Goal: Task Accomplishment & Management: Schedule a visit

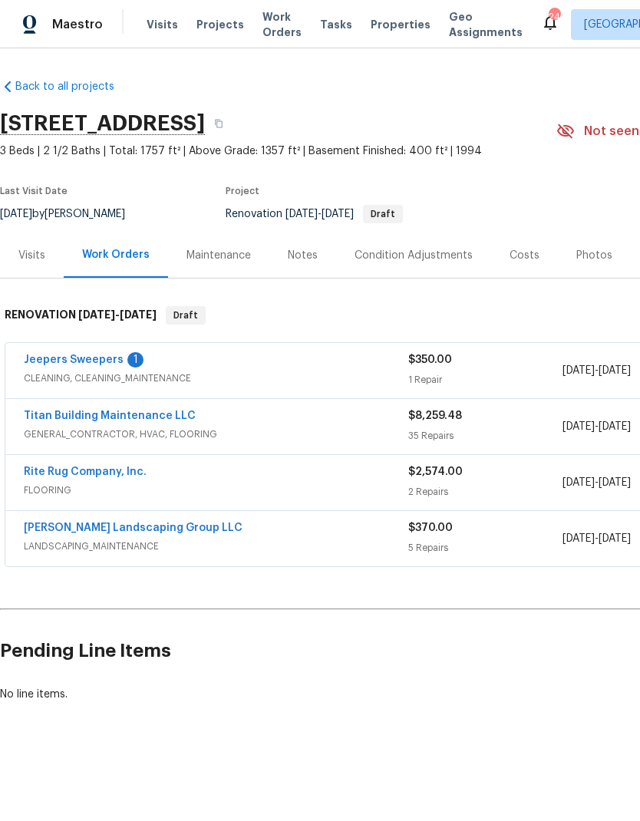
click at [262, 34] on span "Work Orders" at bounding box center [281, 24] width 39 height 31
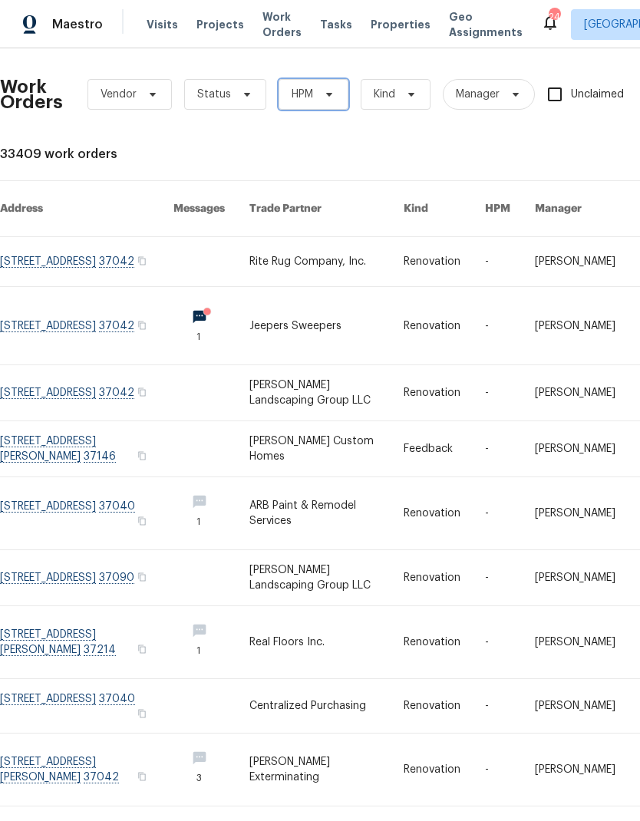
click at [331, 98] on icon at bounding box center [329, 94] width 12 height 12
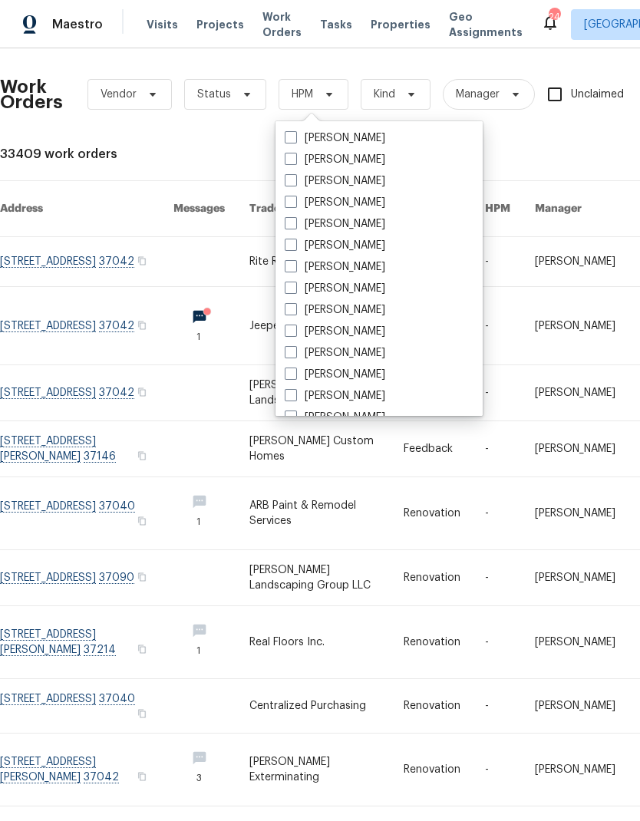
click at [302, 242] on label "[PERSON_NAME]" at bounding box center [335, 245] width 101 height 15
click at [295, 242] on input "[PERSON_NAME]" at bounding box center [290, 243] width 10 height 10
checkbox input "true"
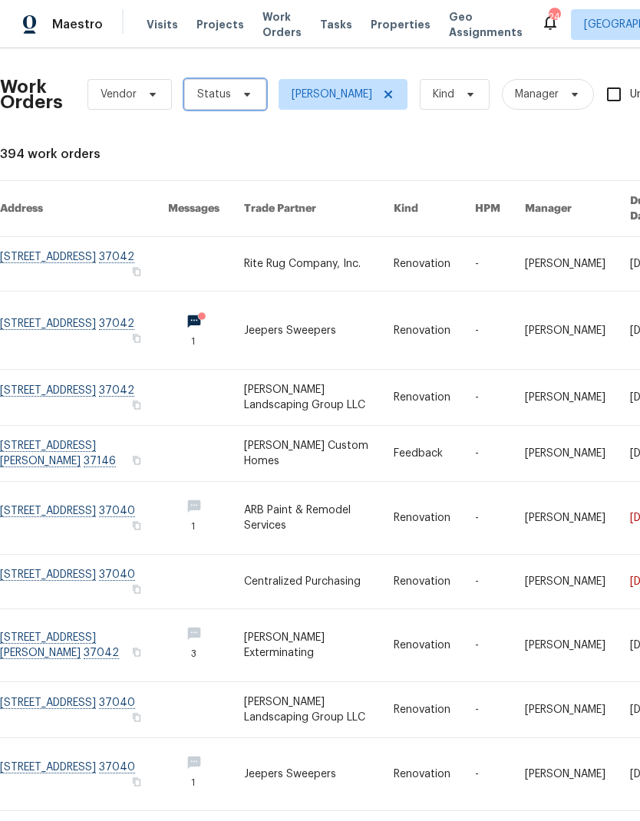
click at [250, 91] on span "Status" at bounding box center [225, 94] width 82 height 31
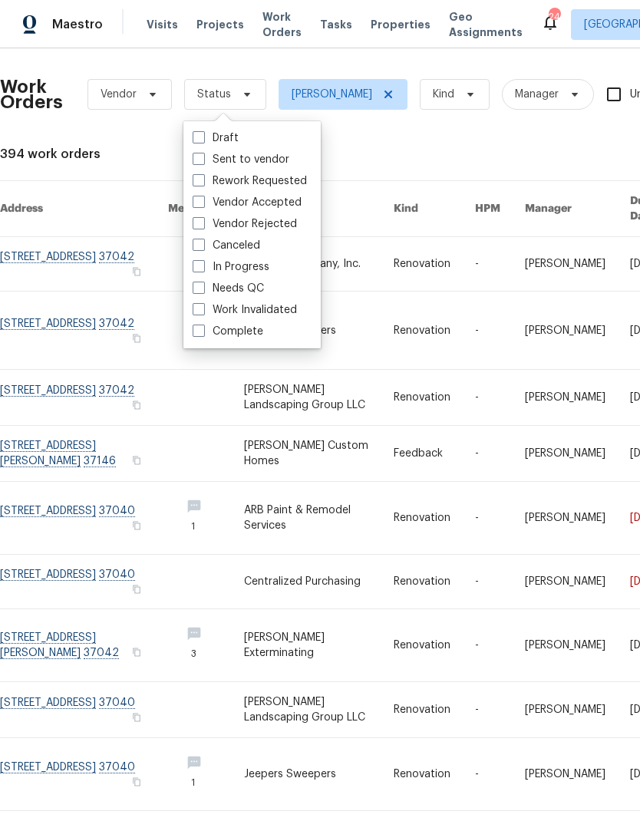
click at [207, 289] on label "Needs QC" at bounding box center [228, 288] width 71 height 15
click at [203, 289] on input "Needs QC" at bounding box center [198, 286] width 10 height 10
checkbox input "true"
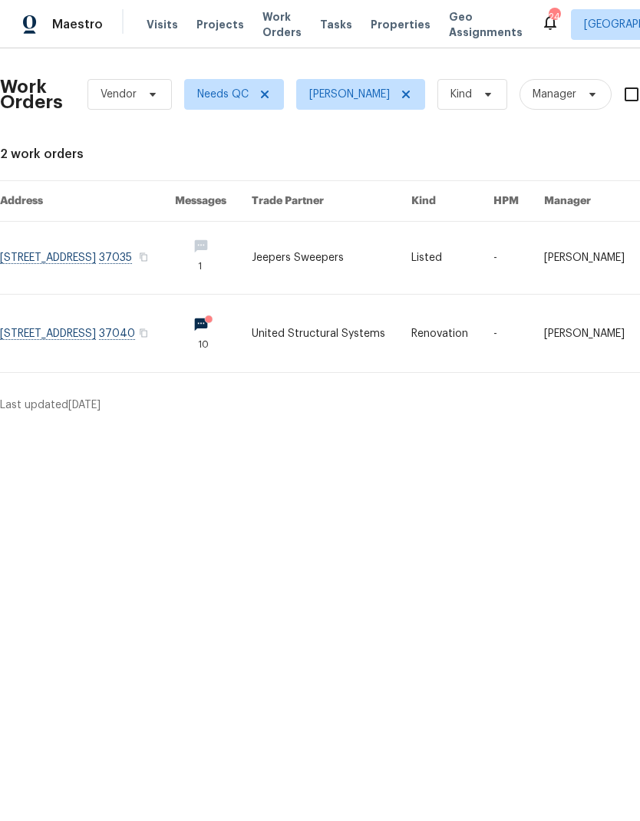
click at [532, 425] on html "Maestro Visits Projects Work Orders Tasks Properties Geo Assignments 24 [GEOGRA…" at bounding box center [320, 212] width 640 height 425
click at [53, 257] on link at bounding box center [87, 258] width 175 height 72
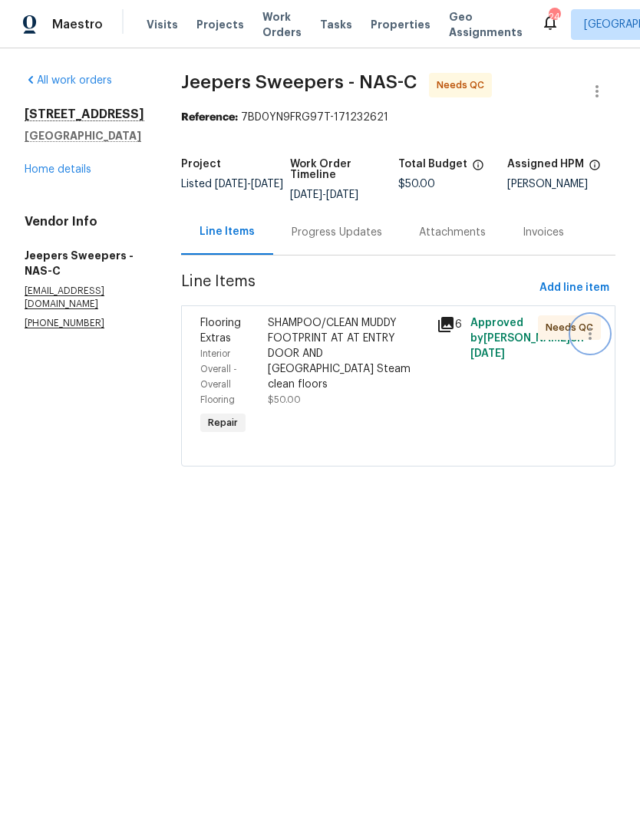
click at [577, 336] on button "button" at bounding box center [590, 333] width 37 height 37
click at [566, 445] on div at bounding box center [320, 410] width 640 height 821
click at [328, 366] on div "SHAMPOO/CLEAN MUDDY FOOTPRINT AT AT ENTRY DOOR AND [GEOGRAPHIC_DATA] Steam clea…" at bounding box center [348, 353] width 160 height 77
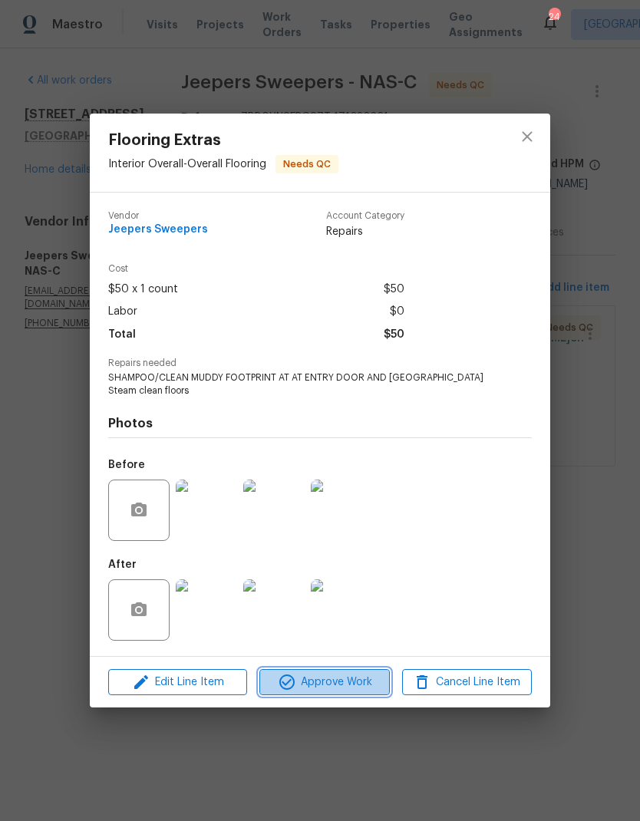
click at [343, 683] on span "Approve Work" at bounding box center [324, 682] width 120 height 19
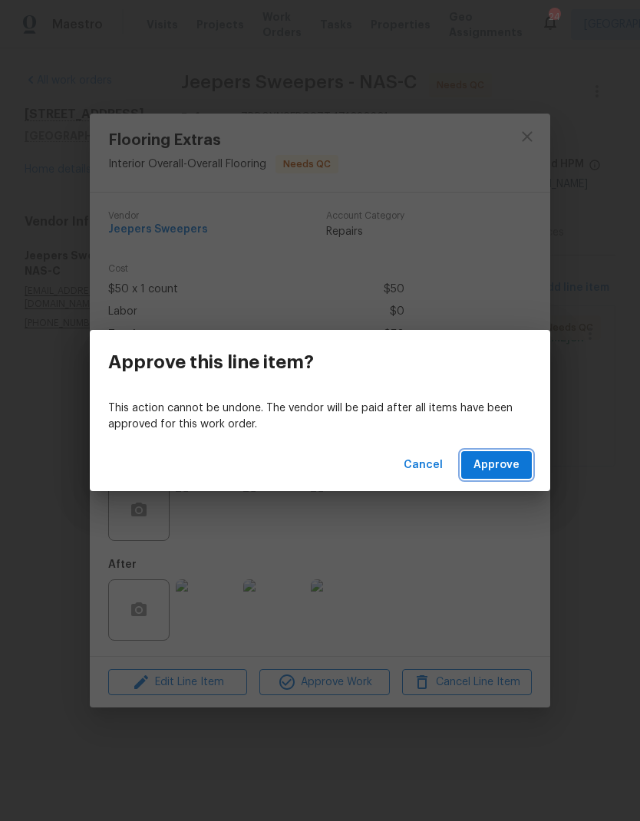
click at [506, 472] on span "Approve" at bounding box center [496, 465] width 46 height 19
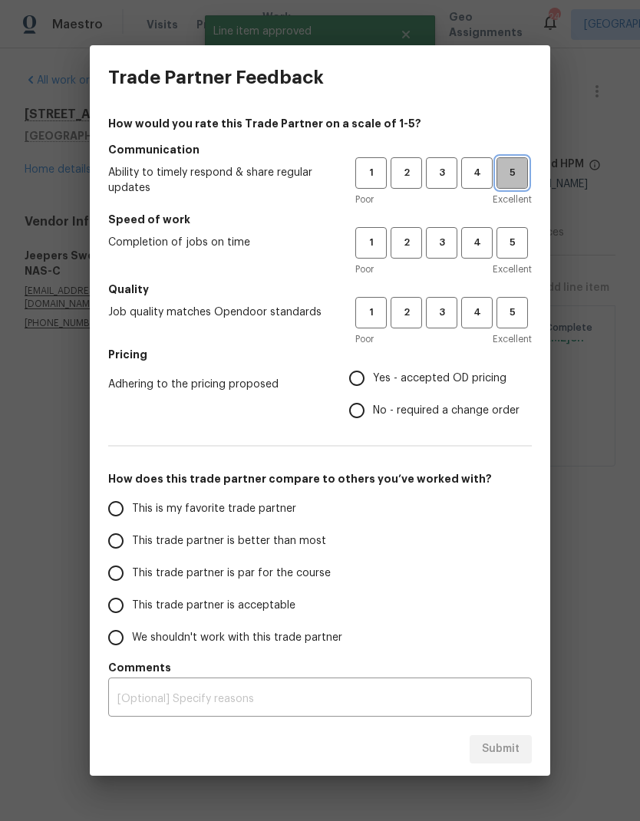
click at [519, 161] on button "5" at bounding box center [511, 172] width 31 height 31
click at [526, 236] on span "5" at bounding box center [512, 243] width 28 height 18
click at [520, 307] on span "5" at bounding box center [512, 313] width 28 height 18
click at [368, 370] on input "Yes - accepted OD pricing" at bounding box center [357, 378] width 32 height 32
radio input "true"
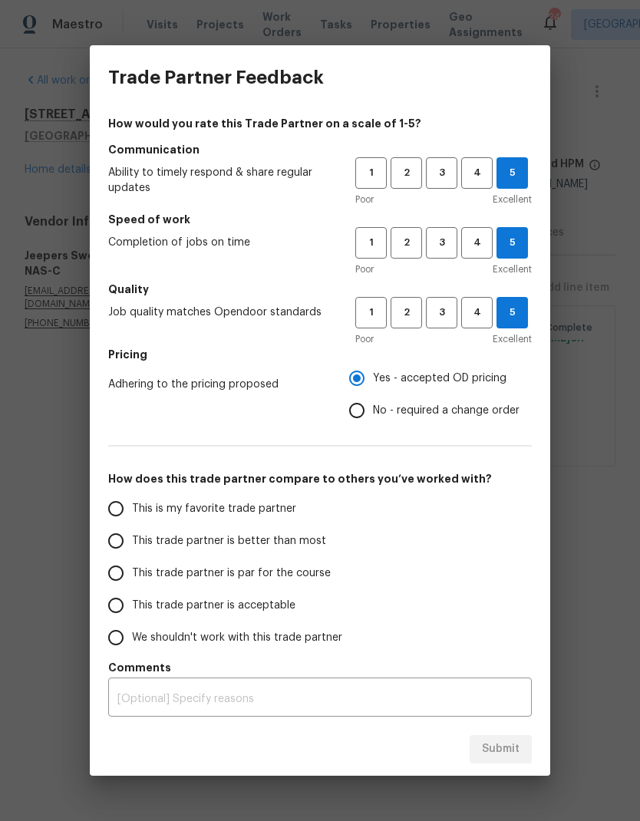
click at [298, 582] on label "This trade partner is par for the course" at bounding box center [221, 573] width 242 height 32
click at [132, 582] on input "This trade partner is par for the course" at bounding box center [116, 573] width 32 height 32
click at [595, 638] on div "Trade Partner Feedback How would you rate this Trade Partner on a scale of 1-5?…" at bounding box center [320, 410] width 640 height 821
click at [526, 750] on button "Submit" at bounding box center [501, 749] width 62 height 28
radio input "true"
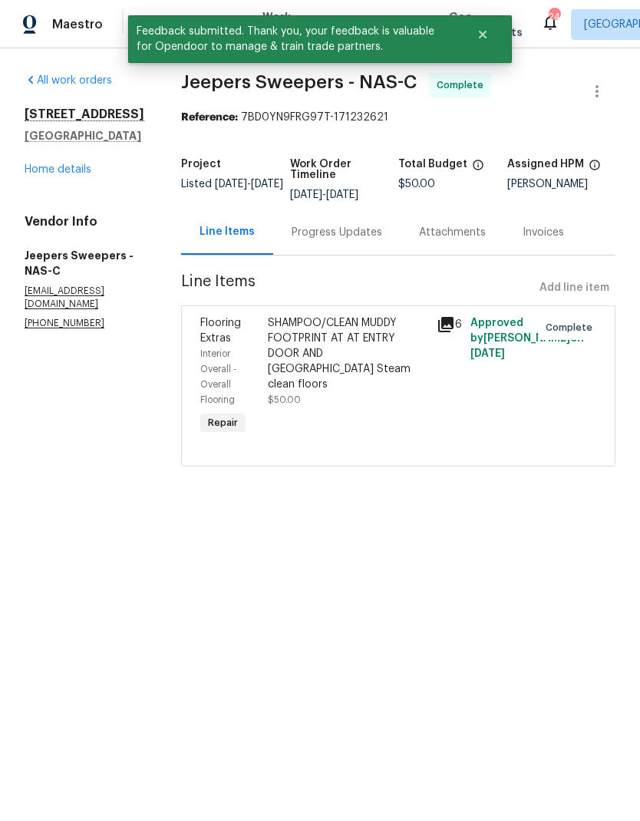
click at [455, 334] on icon at bounding box center [446, 324] width 18 height 18
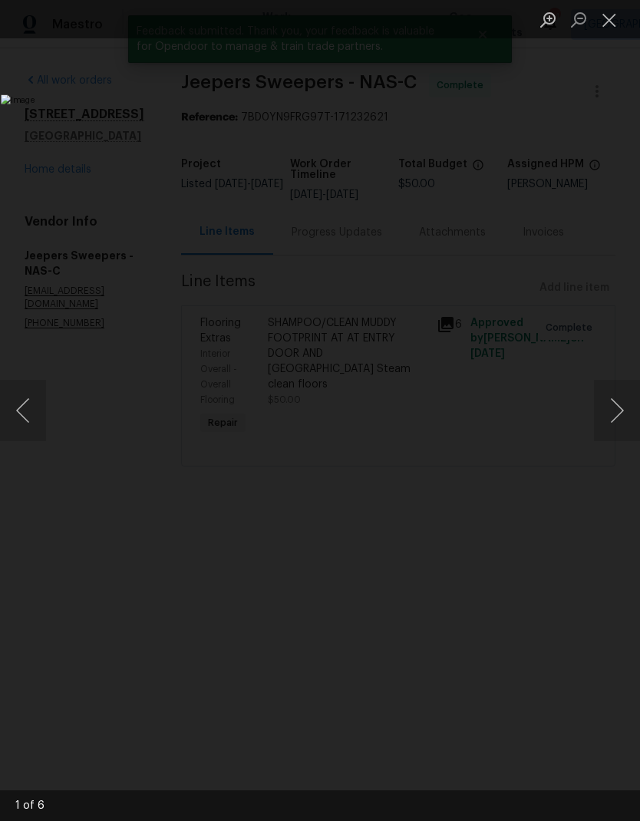
click at [615, 410] on button "Next image" at bounding box center [617, 410] width 46 height 61
click at [608, 414] on button "Next image" at bounding box center [617, 410] width 46 height 61
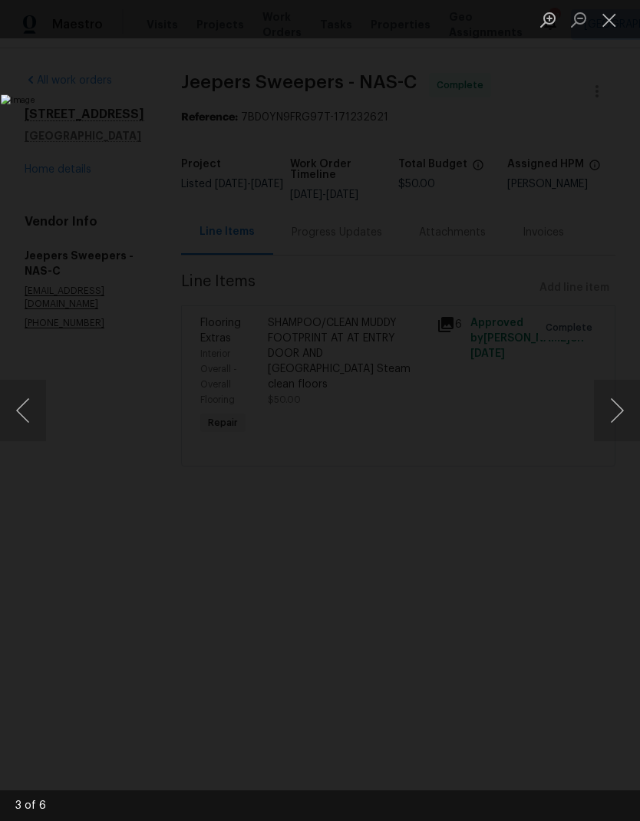
click at [612, 411] on button "Next image" at bounding box center [617, 410] width 46 height 61
click at [38, 413] on button "Previous image" at bounding box center [23, 410] width 46 height 61
click at [35, 421] on button "Previous image" at bounding box center [23, 410] width 46 height 61
click at [609, 21] on button "Close lightbox" at bounding box center [609, 19] width 31 height 27
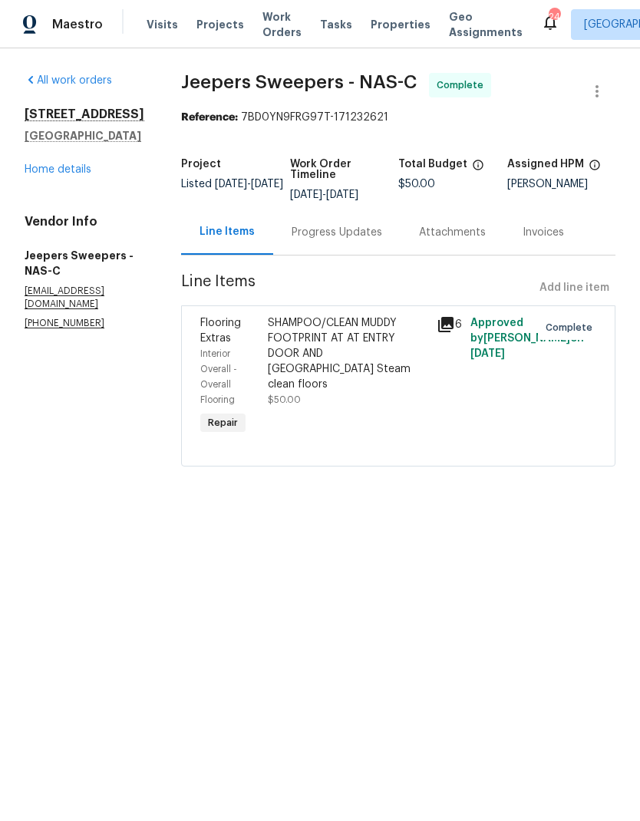
click at [72, 175] on link "Home details" at bounding box center [58, 169] width 67 height 11
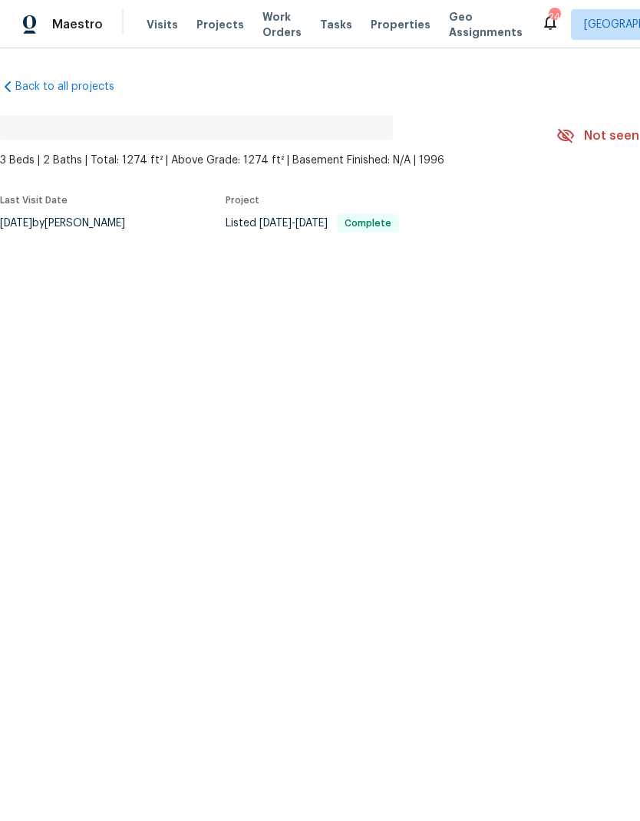
click at [268, 25] on span "Work Orders" at bounding box center [281, 24] width 39 height 31
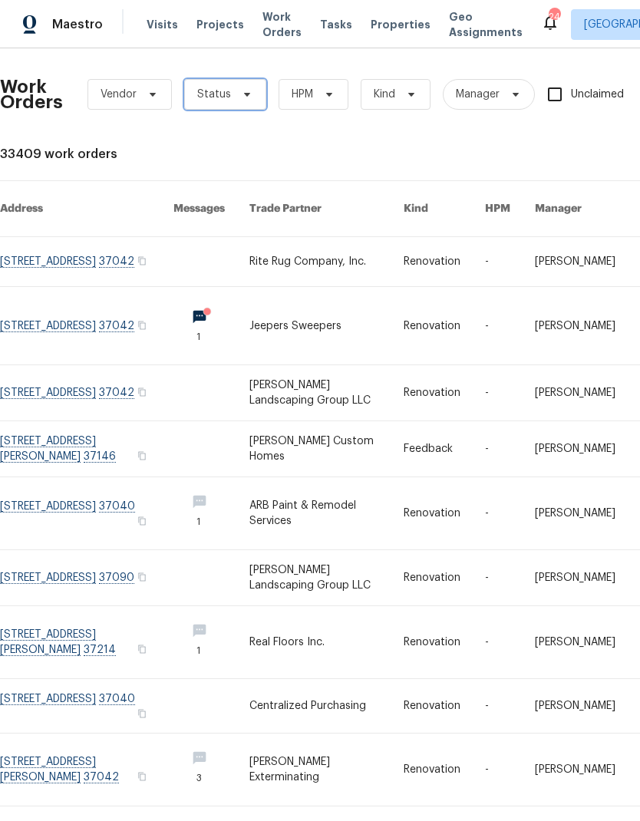
click at [249, 86] on span "Status" at bounding box center [225, 94] width 82 height 31
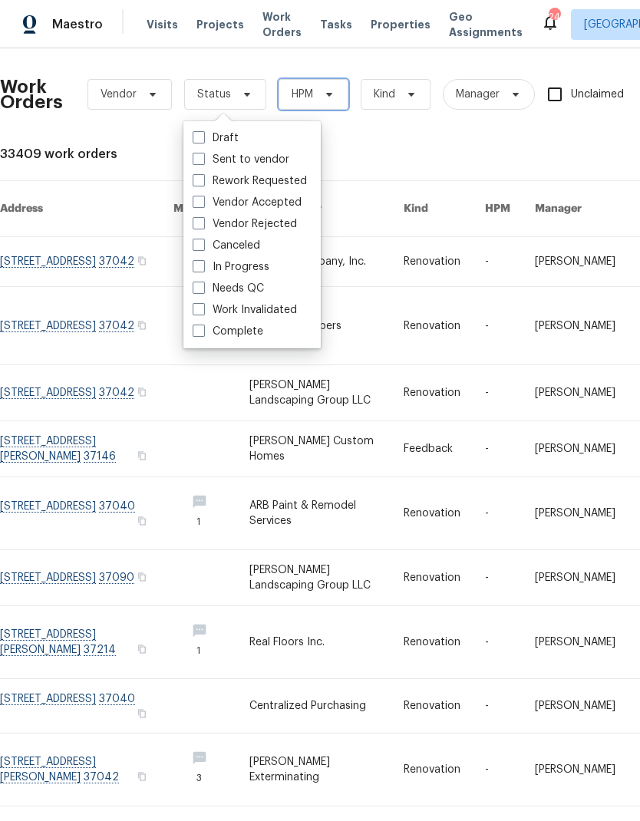
click at [341, 97] on span "HPM" at bounding box center [314, 94] width 70 height 31
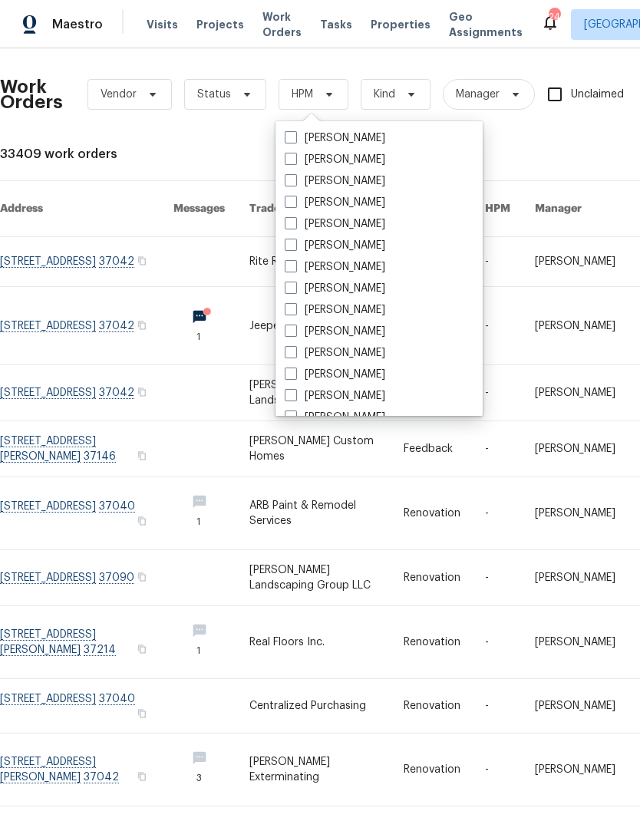
click at [298, 249] on label "[PERSON_NAME]" at bounding box center [335, 245] width 101 height 15
click at [295, 248] on input "[PERSON_NAME]" at bounding box center [290, 243] width 10 height 10
checkbox input "true"
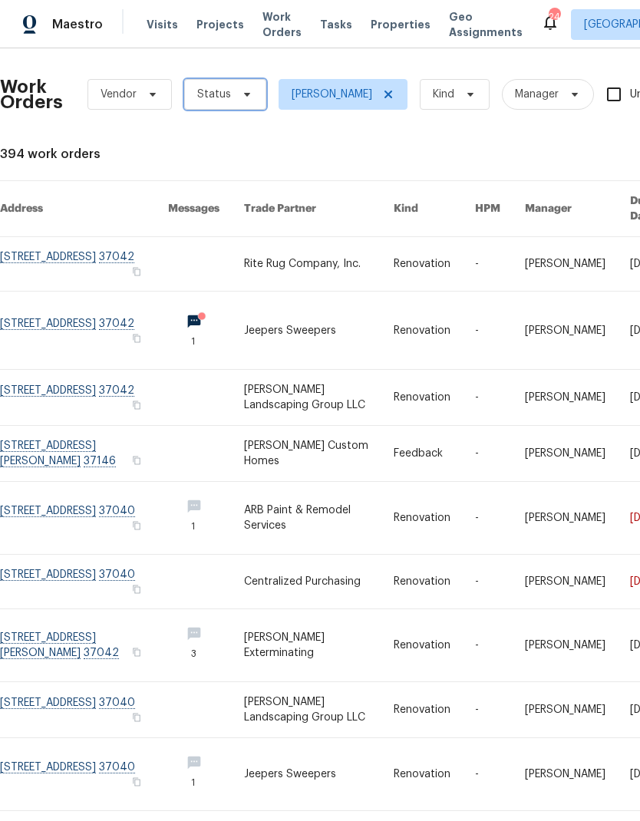
click at [241, 97] on icon at bounding box center [247, 94] width 12 height 12
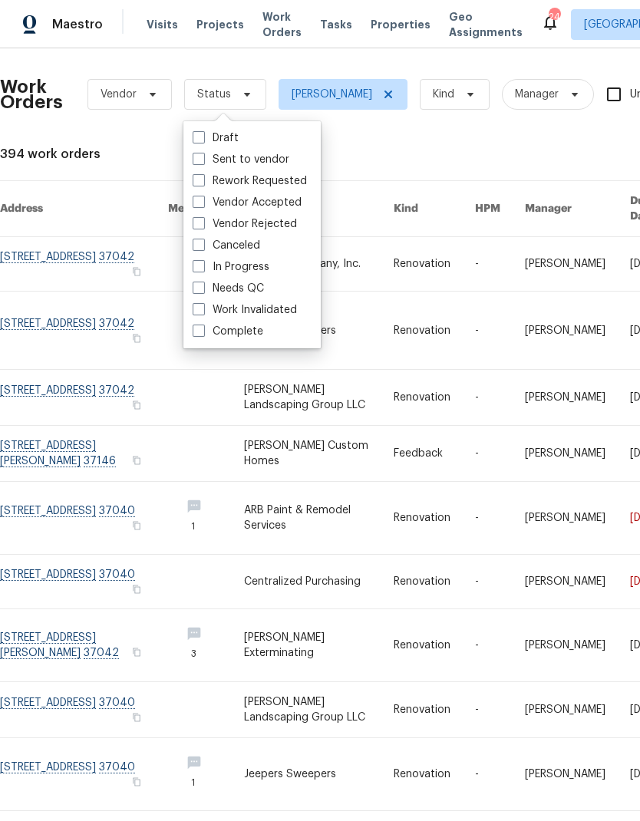
click at [200, 283] on span at bounding box center [199, 288] width 12 height 12
click at [200, 283] on input "Needs QC" at bounding box center [198, 286] width 10 height 10
checkbox input "true"
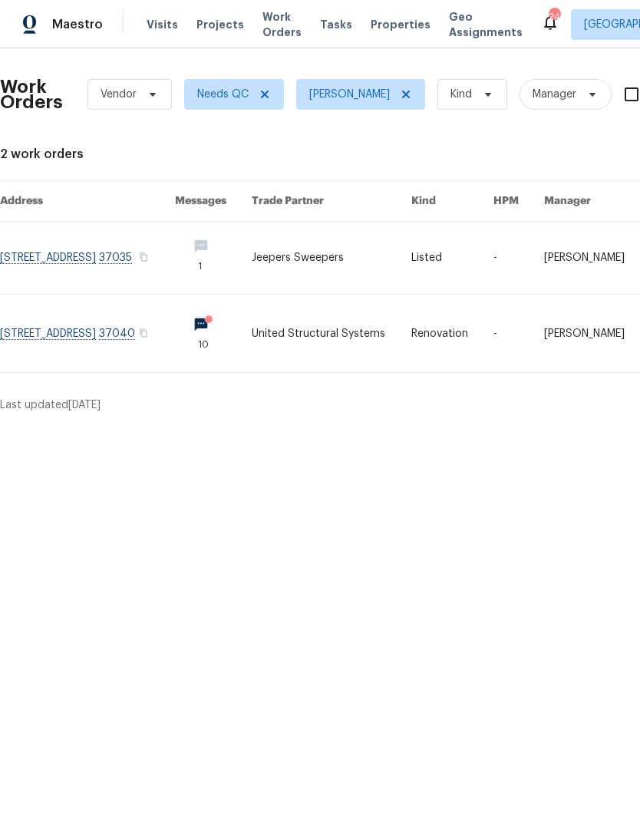
click at [252, 331] on link at bounding box center [213, 333] width 77 height 77
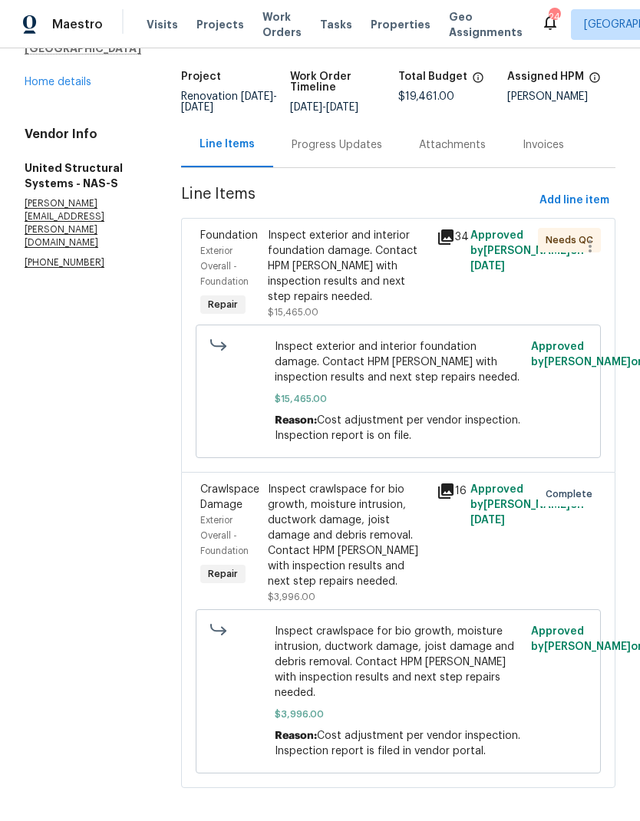
scroll to position [87, 0]
click at [441, 246] on icon at bounding box center [445, 237] width 15 height 15
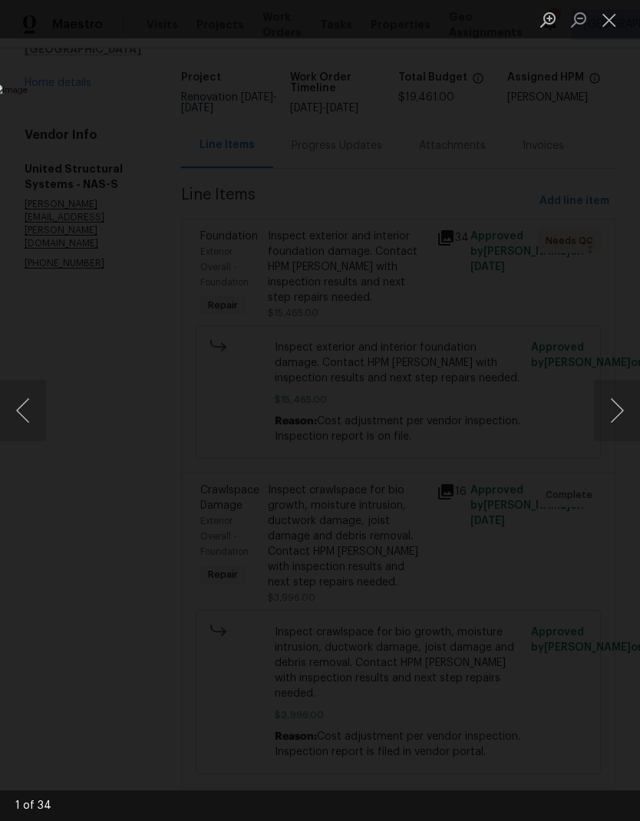
click at [623, 416] on button "Next image" at bounding box center [617, 410] width 46 height 61
click at [620, 419] on button "Next image" at bounding box center [617, 410] width 46 height 61
click at [617, 427] on button "Next image" at bounding box center [617, 410] width 46 height 61
click at [622, 417] on button "Next image" at bounding box center [617, 410] width 46 height 61
click at [615, 409] on button "Next image" at bounding box center [617, 410] width 46 height 61
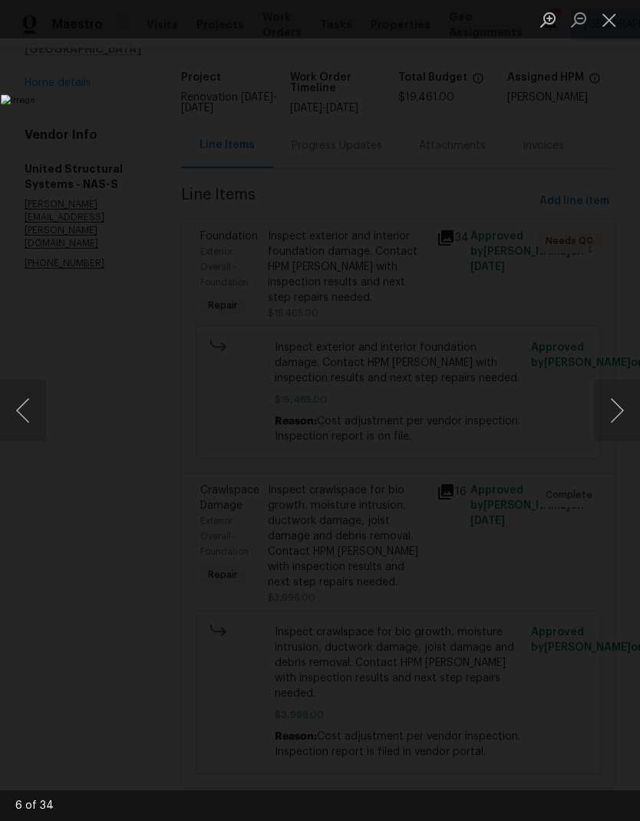
click at [612, 416] on button "Next image" at bounding box center [617, 410] width 46 height 61
click at [616, 410] on button "Next image" at bounding box center [617, 410] width 46 height 61
click at [615, 409] on button "Next image" at bounding box center [617, 410] width 46 height 61
click at [618, 404] on button "Next image" at bounding box center [617, 410] width 46 height 61
click at [619, 411] on button "Next image" at bounding box center [617, 410] width 46 height 61
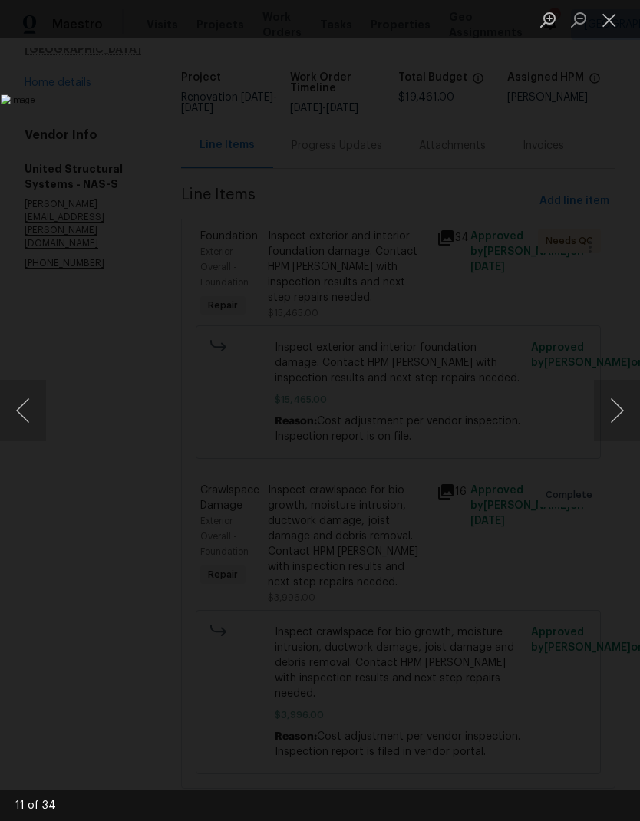
click at [614, 18] on button "Close lightbox" at bounding box center [609, 19] width 31 height 27
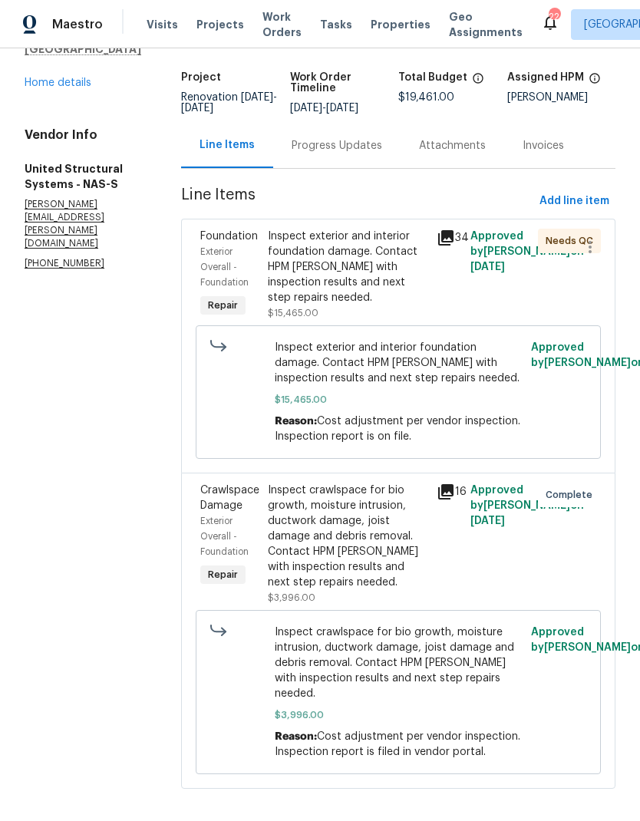
click at [41, 87] on link "Home details" at bounding box center [58, 82] width 67 height 11
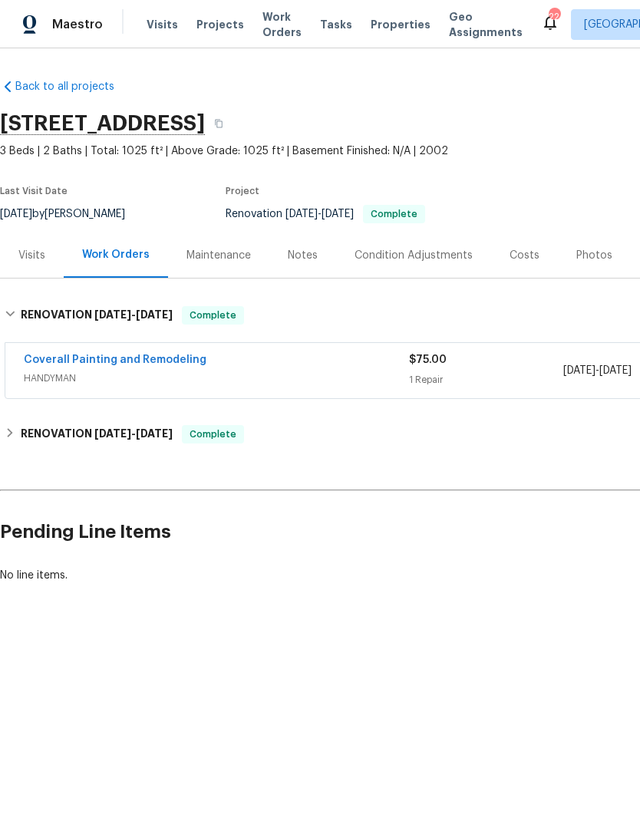
click at [272, 23] on span "Work Orders" at bounding box center [281, 24] width 39 height 31
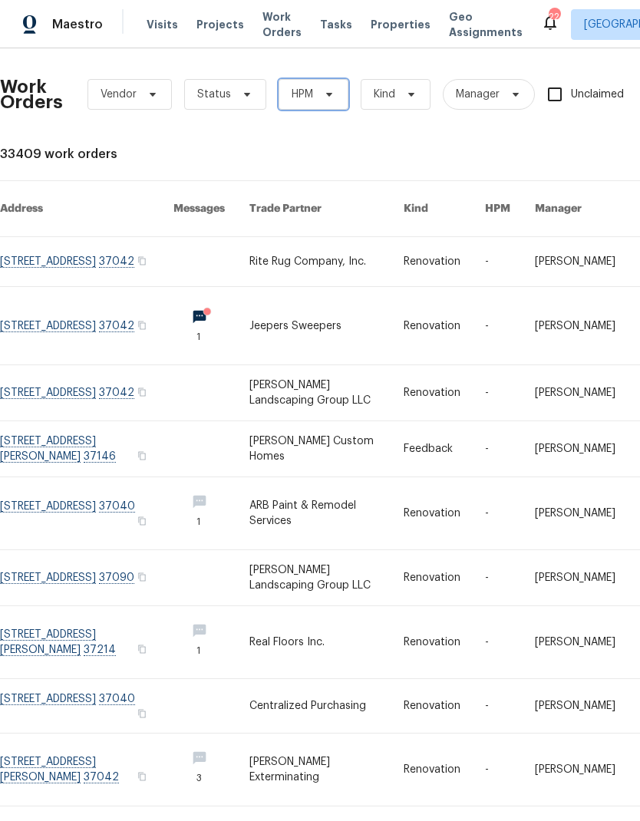
click at [327, 92] on icon at bounding box center [329, 94] width 12 height 12
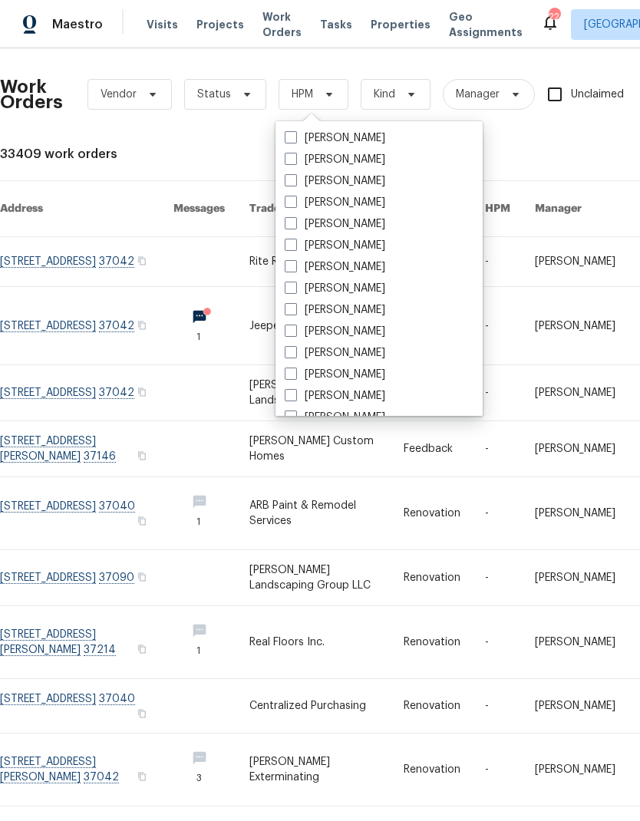
click at [302, 244] on label "[PERSON_NAME]" at bounding box center [335, 245] width 101 height 15
click at [295, 244] on input "[PERSON_NAME]" at bounding box center [290, 243] width 10 height 10
checkbox input "true"
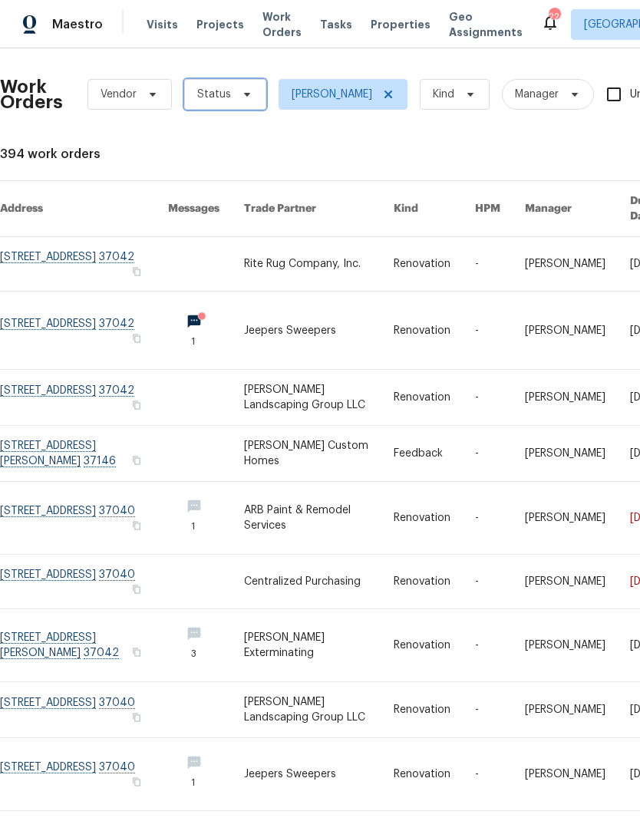
click at [246, 96] on icon at bounding box center [247, 94] width 12 height 12
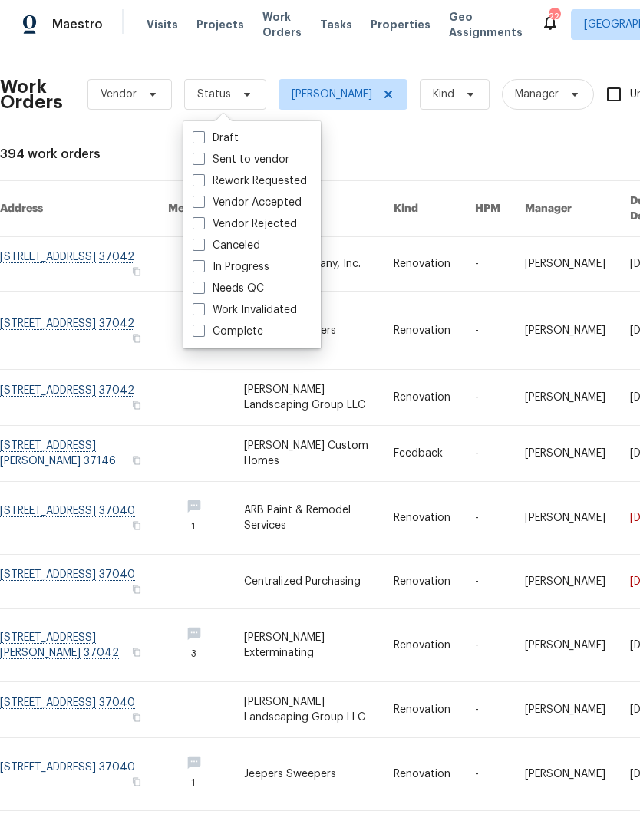
click at [247, 285] on label "Needs QC" at bounding box center [228, 288] width 71 height 15
click at [203, 285] on input "Needs QC" at bounding box center [198, 286] width 10 height 10
checkbox input "true"
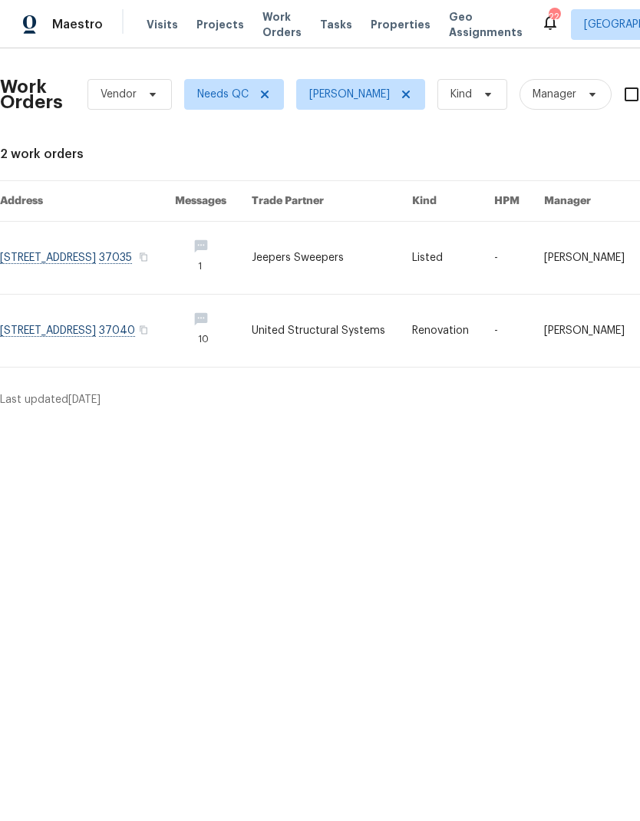
click at [604, 420] on html "Maestro Visits Projects Work Orders Tasks Properties Geo Assignments 22 [GEOGRA…" at bounding box center [320, 210] width 640 height 420
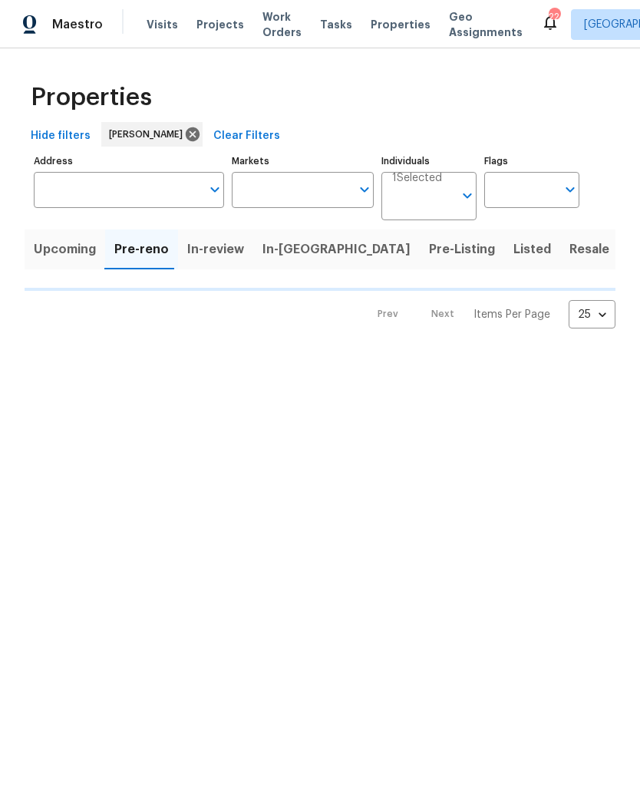
click at [155, 31] on span "Visits" at bounding box center [162, 24] width 31 height 15
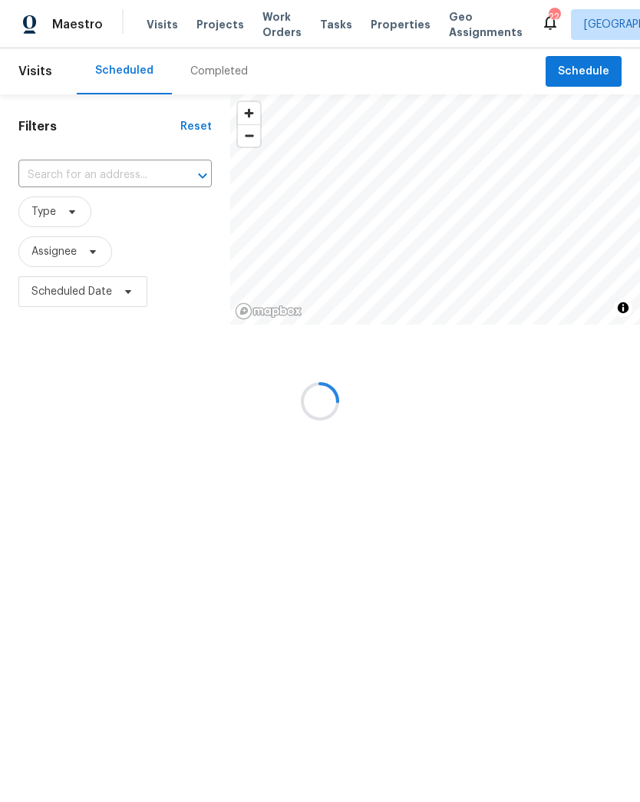
click at [590, 77] on div at bounding box center [320, 401] width 640 height 802
click at [586, 71] on div at bounding box center [320, 401] width 640 height 802
click at [585, 69] on div at bounding box center [320, 401] width 640 height 802
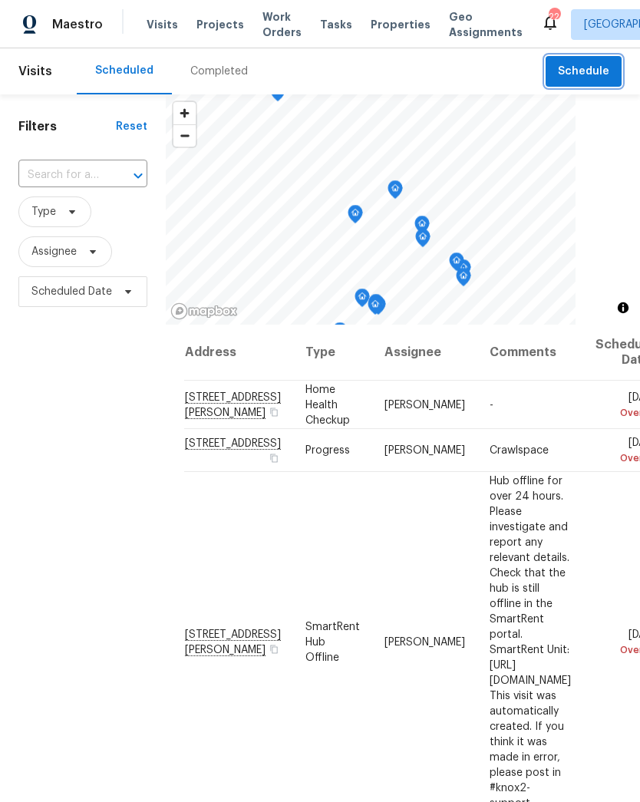
click at [592, 70] on span "Schedule" at bounding box center [583, 71] width 51 height 19
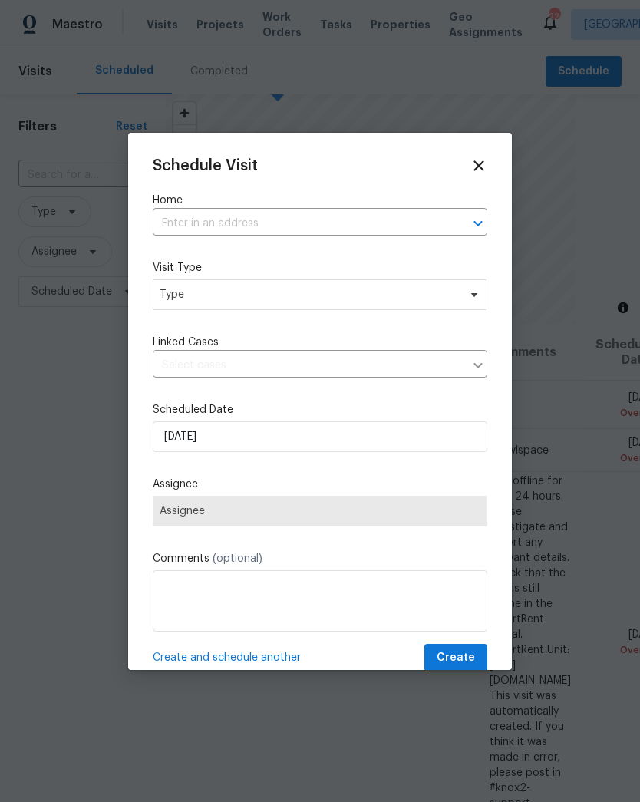
click at [381, 229] on input "text" at bounding box center [299, 224] width 292 height 24
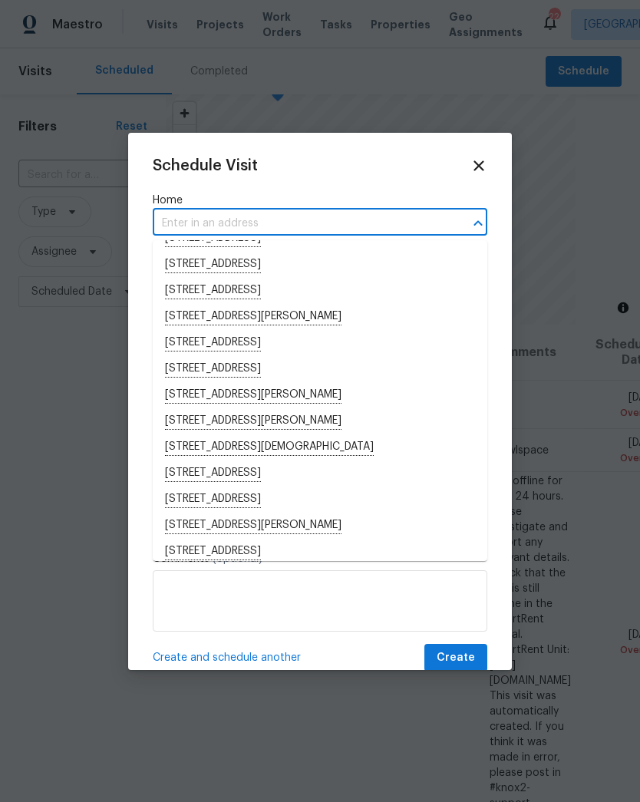
scroll to position [591, 0]
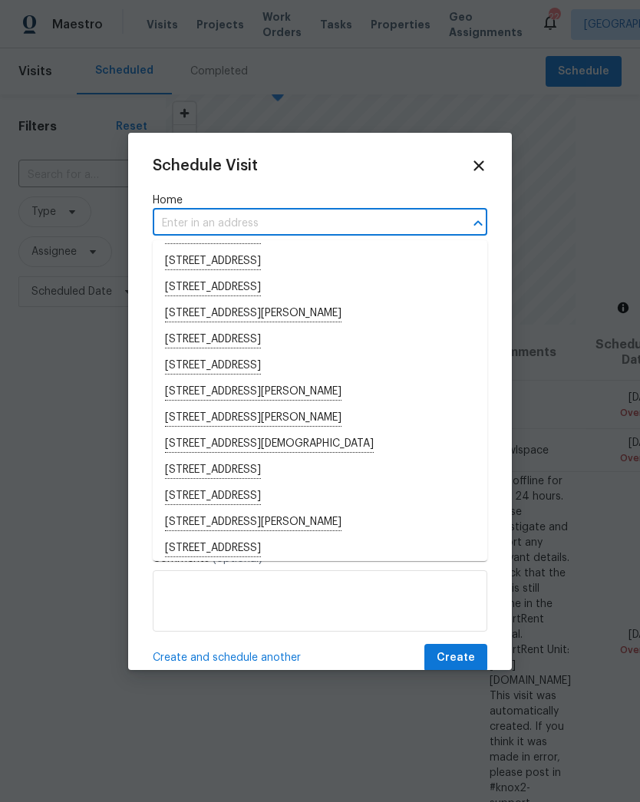
click at [231, 223] on input "text" at bounding box center [299, 224] width 292 height 24
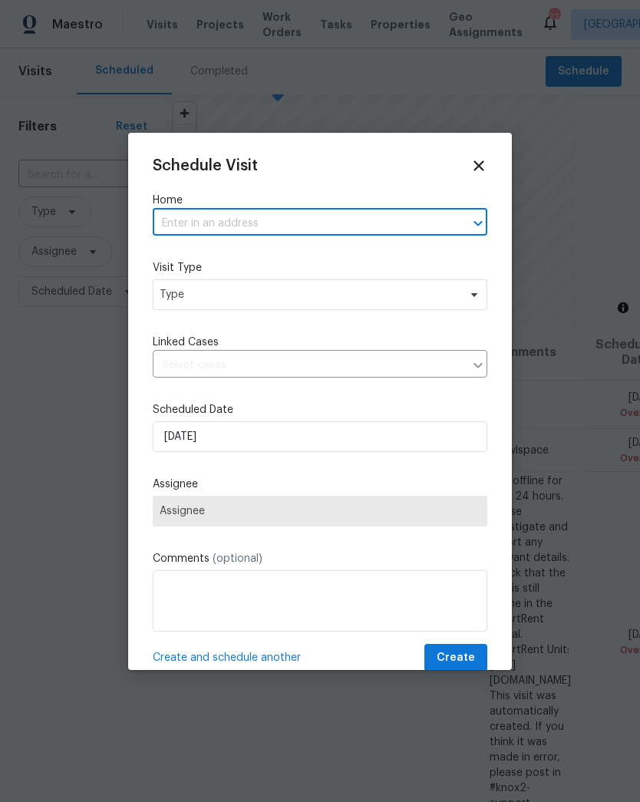
click at [196, 224] on input "text" at bounding box center [299, 224] width 292 height 24
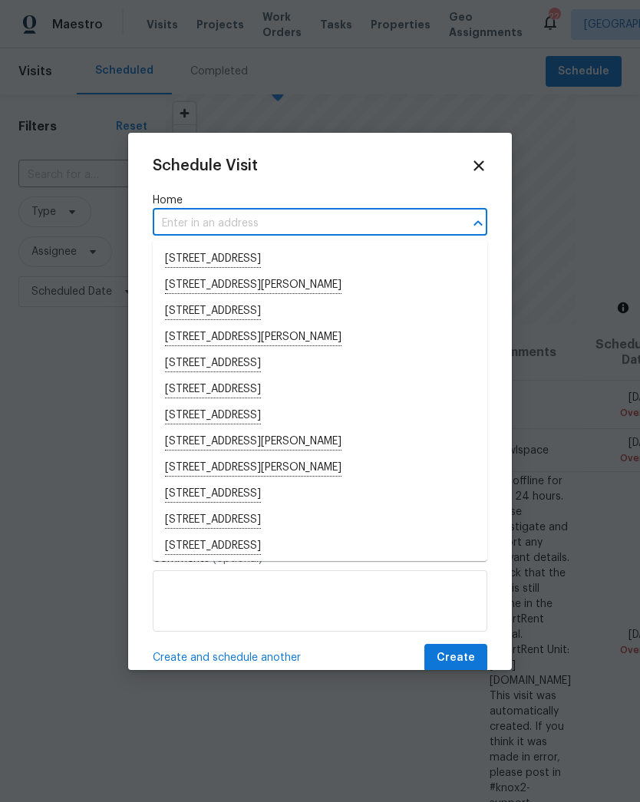
paste input "[STREET_ADDRESS]"
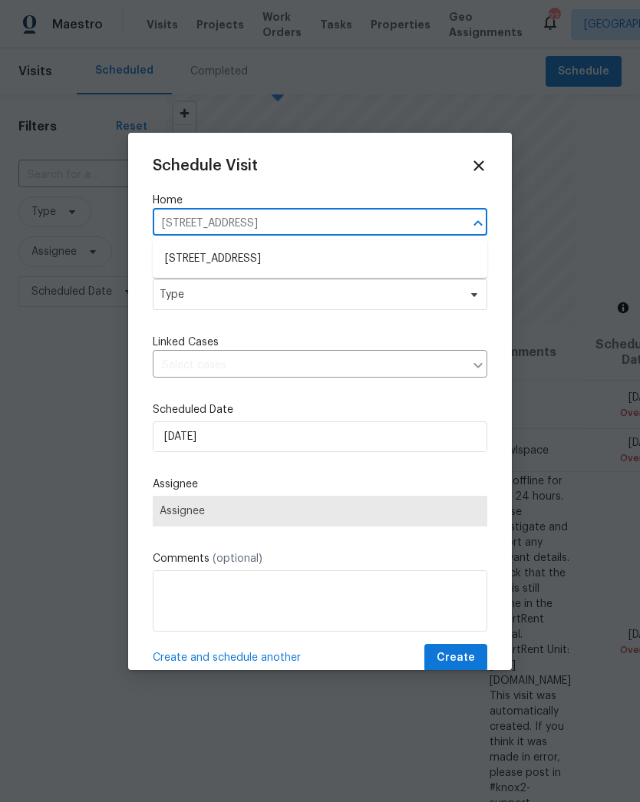
type input "152 Whitehall Dr, Clarksvill"
click at [338, 249] on li "[STREET_ADDRESS]" at bounding box center [320, 259] width 335 height 26
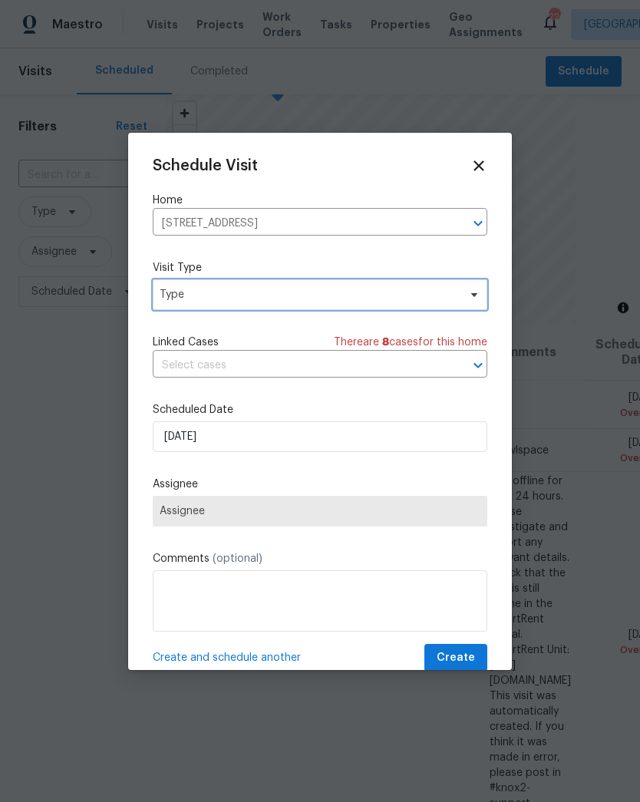
click at [346, 294] on span "Type" at bounding box center [309, 294] width 298 height 15
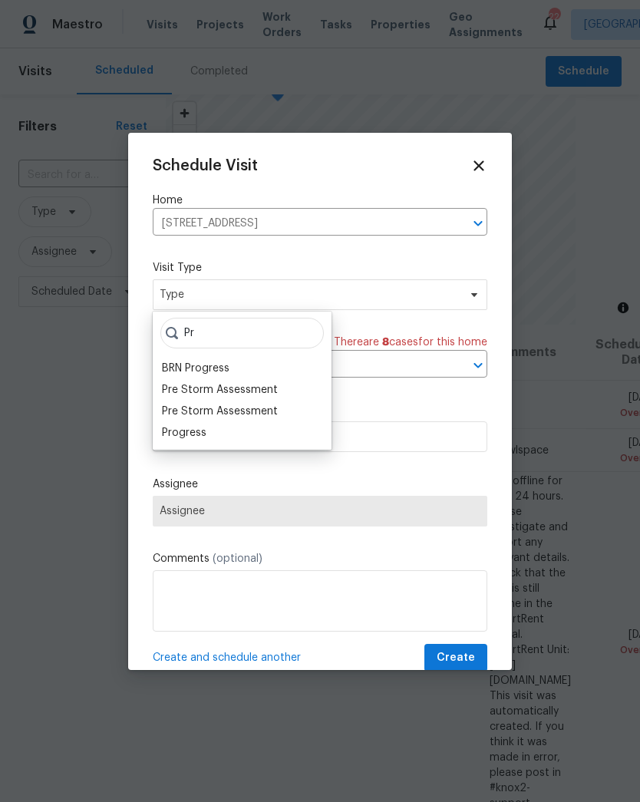
type input "Pr"
click at [219, 436] on div "Progress" at bounding box center [242, 432] width 170 height 21
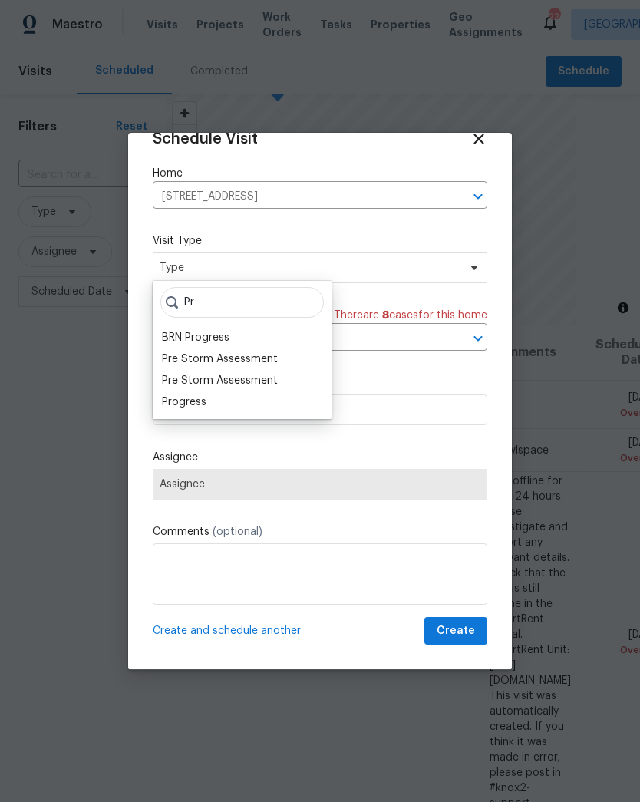
scroll to position [30, 0]
click at [204, 402] on div "Progress" at bounding box center [184, 402] width 45 height 15
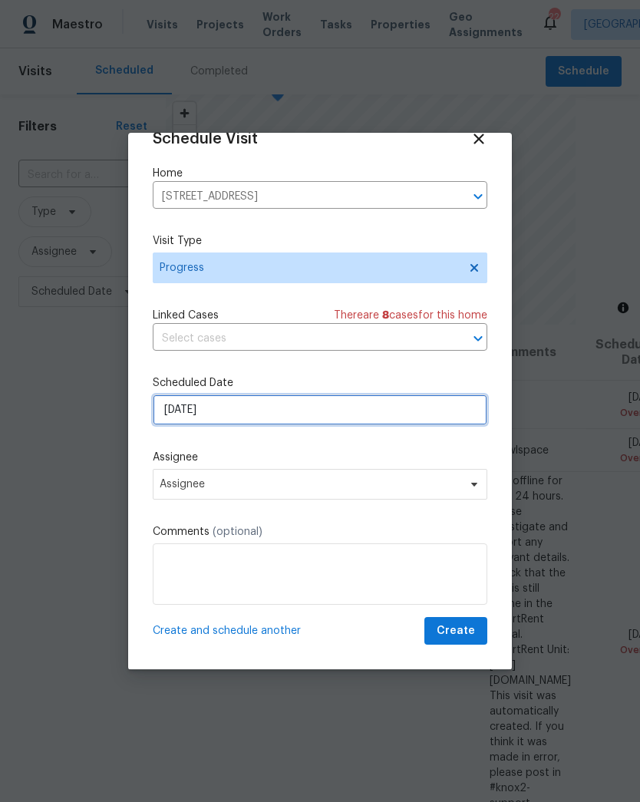
click at [295, 417] on input "[DATE]" at bounding box center [320, 409] width 335 height 31
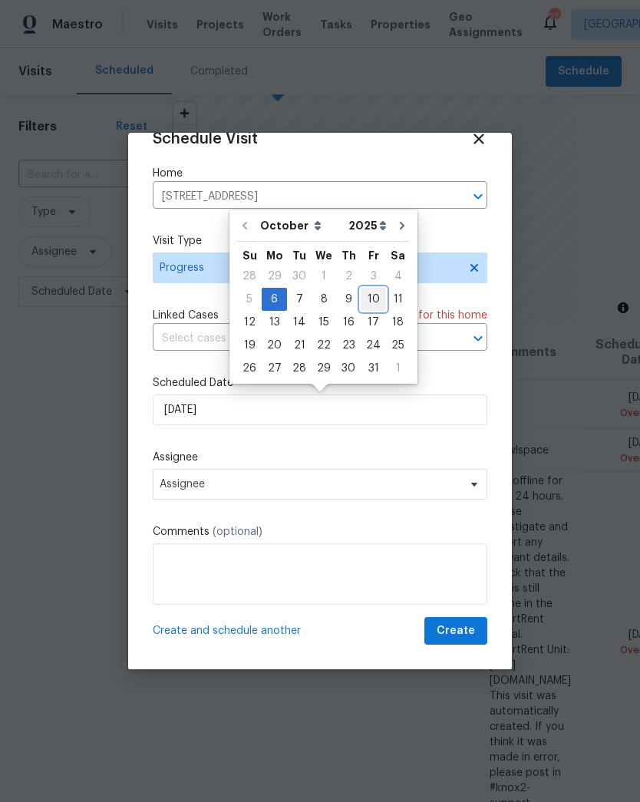
click at [368, 303] on div "10" at bounding box center [373, 299] width 25 height 21
type input "10/10/2025"
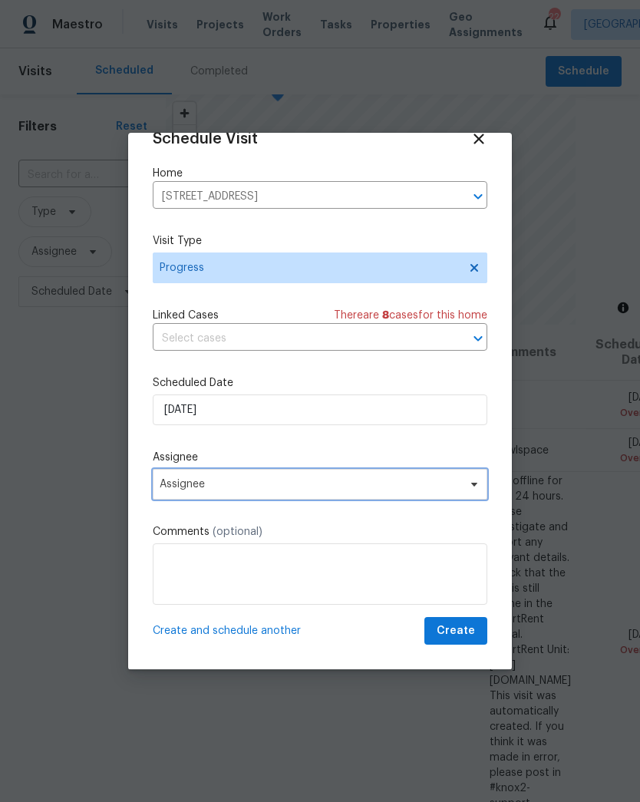
click at [341, 486] on span "Assignee" at bounding box center [310, 484] width 301 height 12
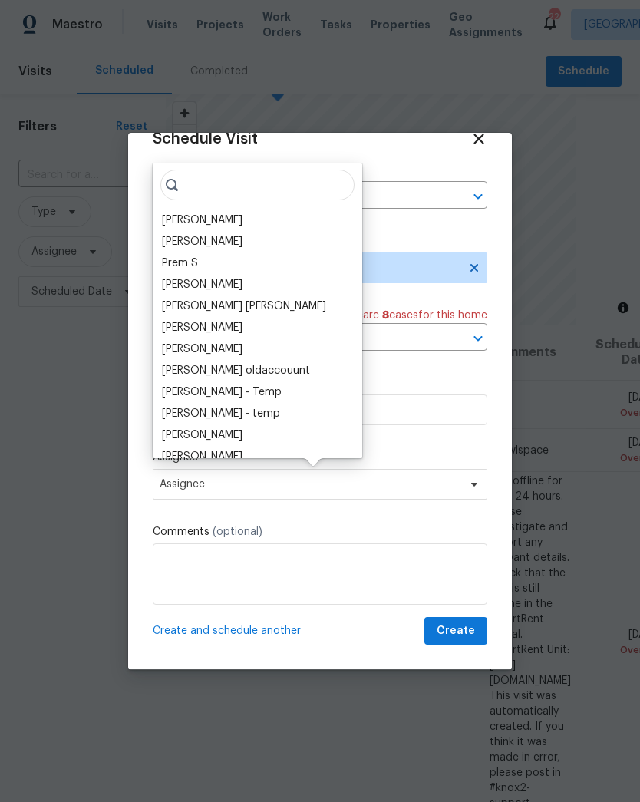
click at [241, 217] on div "[PERSON_NAME]" at bounding box center [257, 219] width 200 height 21
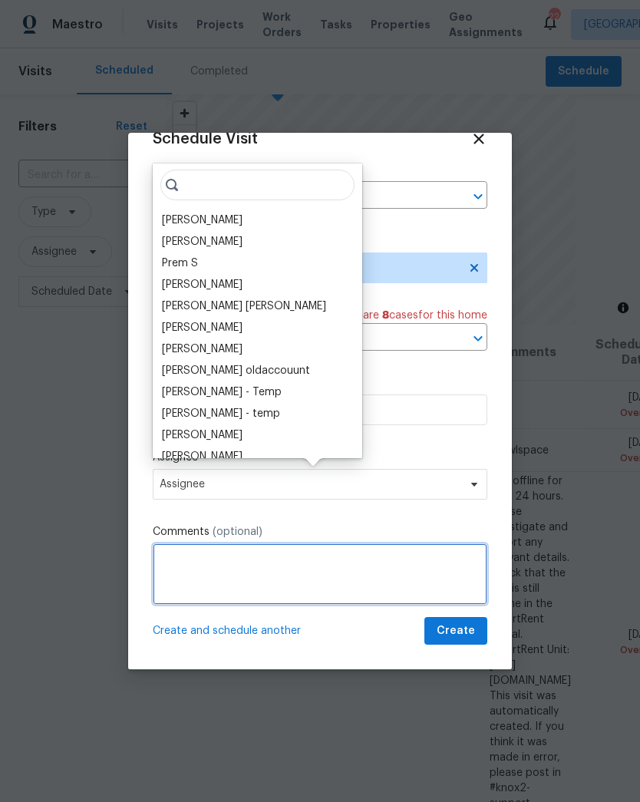
click at [387, 565] on textarea at bounding box center [320, 573] width 335 height 61
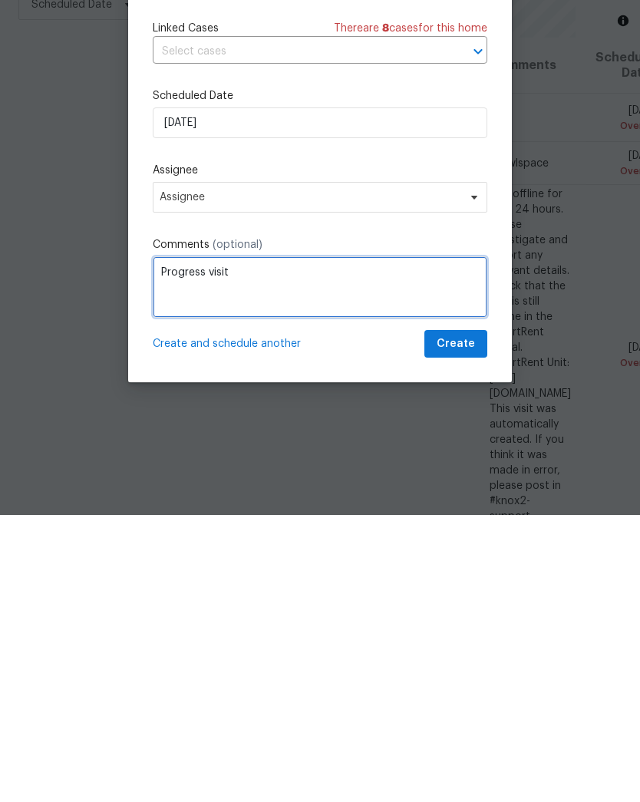
type textarea "Progress visit"
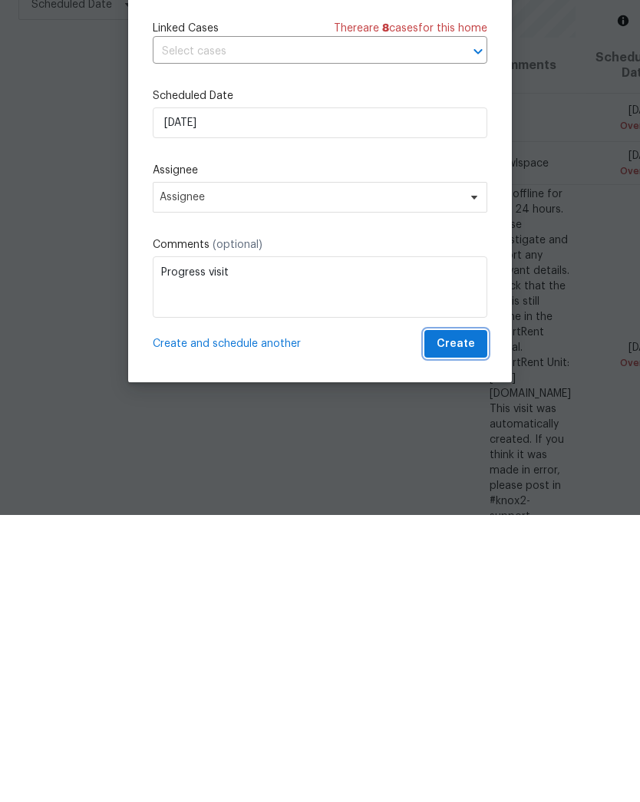
click at [467, 622] on span "Create" at bounding box center [456, 631] width 38 height 19
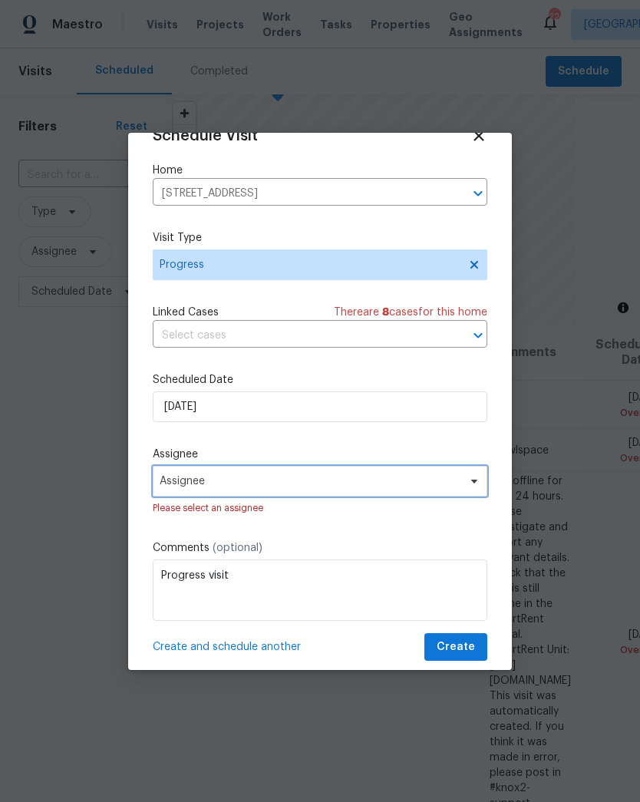
click at [393, 483] on span "Assignee" at bounding box center [310, 481] width 301 height 12
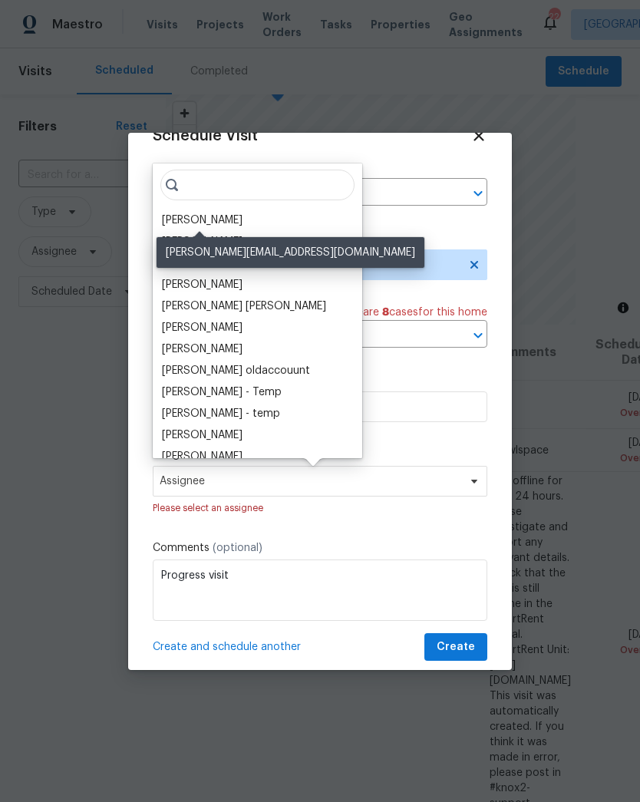
click at [236, 224] on div "[PERSON_NAME]" at bounding box center [202, 220] width 81 height 15
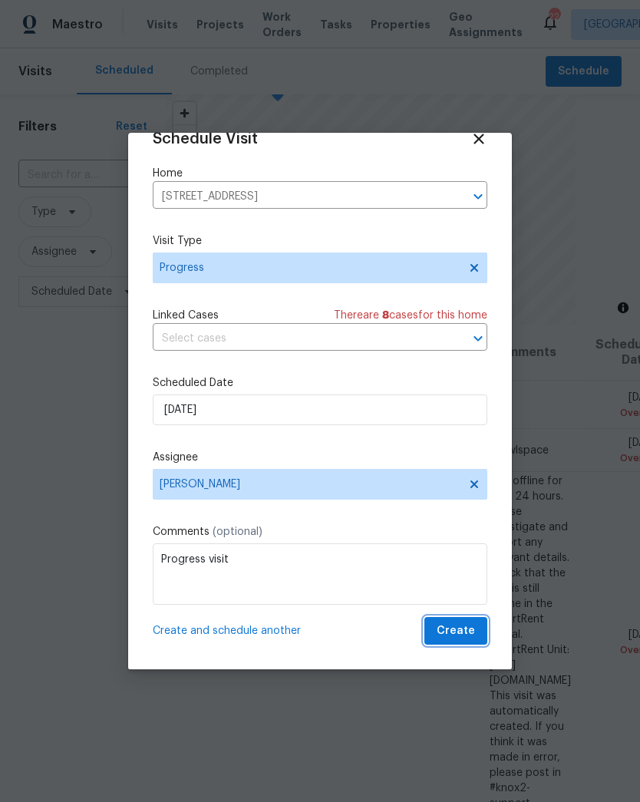
click at [463, 634] on span "Create" at bounding box center [456, 631] width 38 height 19
